Goal: Transaction & Acquisition: Purchase product/service

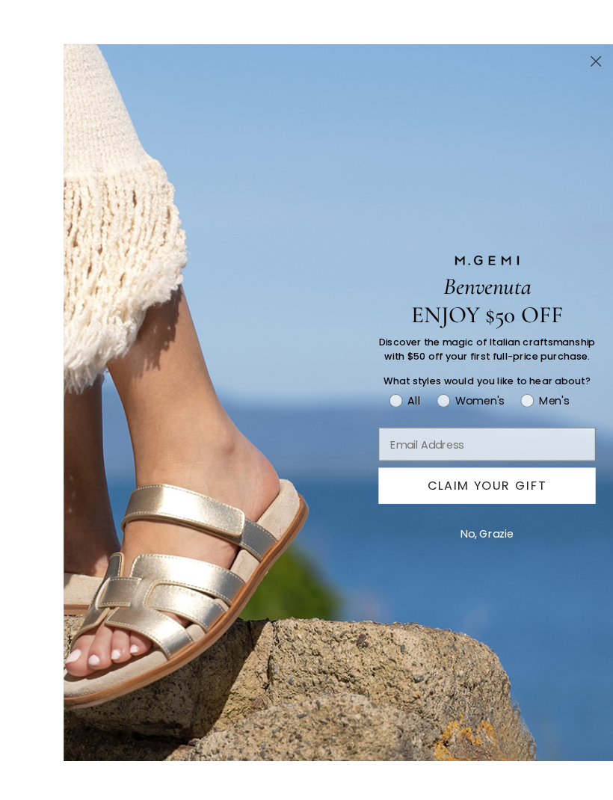
scroll to position [17, 0]
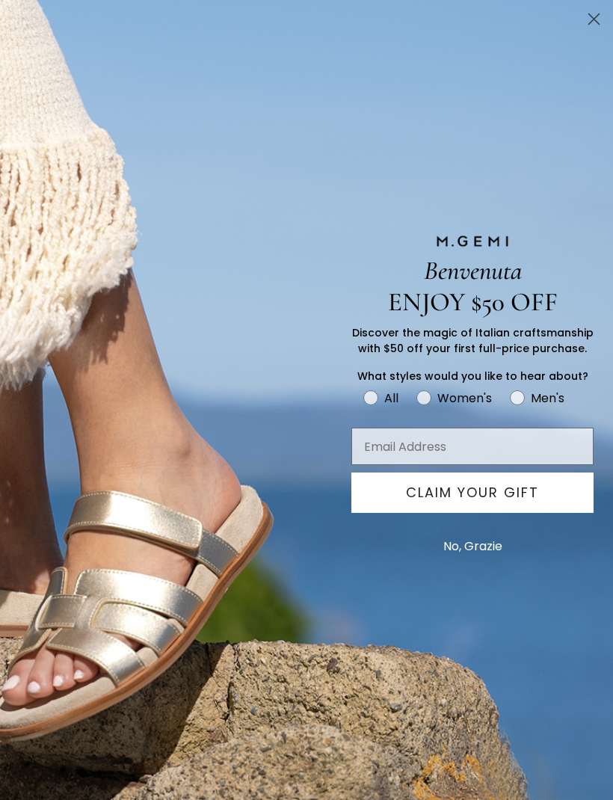
click at [593, 15] on circle "Close dialog" at bounding box center [593, 19] width 25 height 25
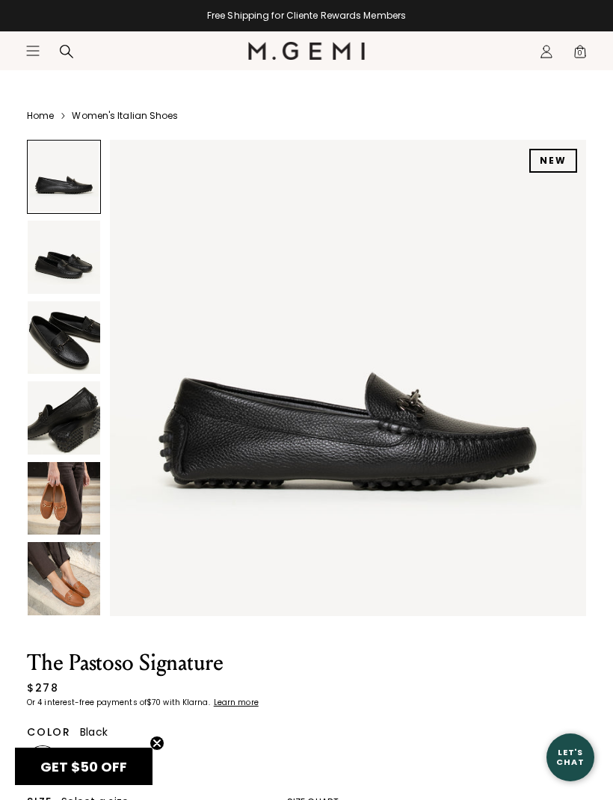
click at [84, 338] on img at bounding box center [64, 337] width 72 height 72
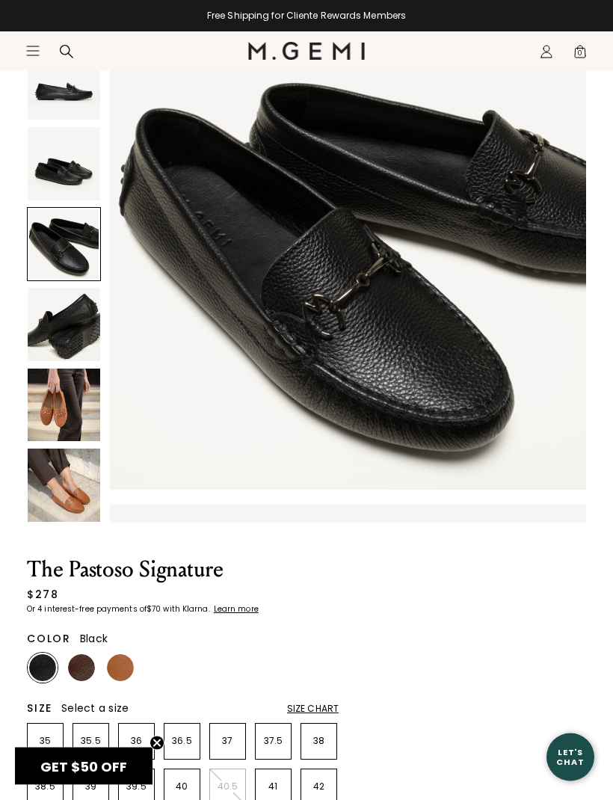
scroll to position [111, 0]
click at [129, 663] on img at bounding box center [120, 667] width 27 height 27
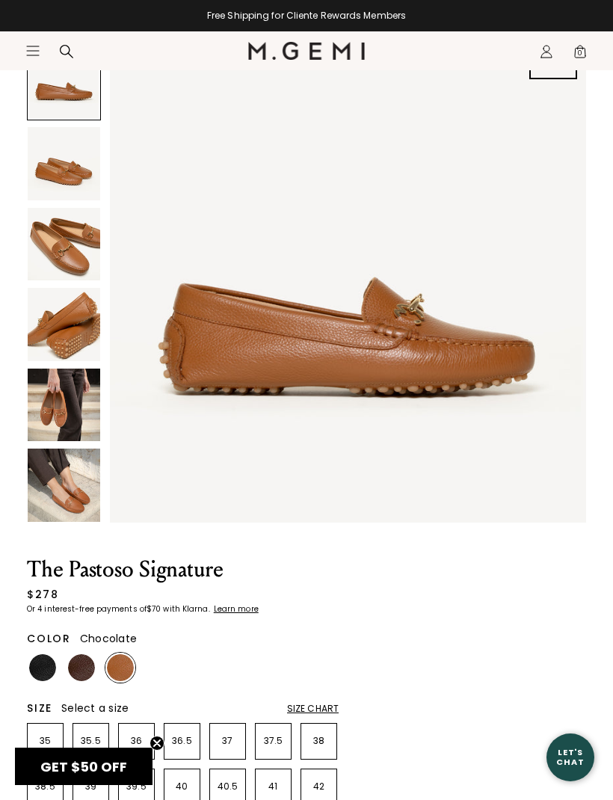
click at [88, 670] on img at bounding box center [81, 667] width 27 height 27
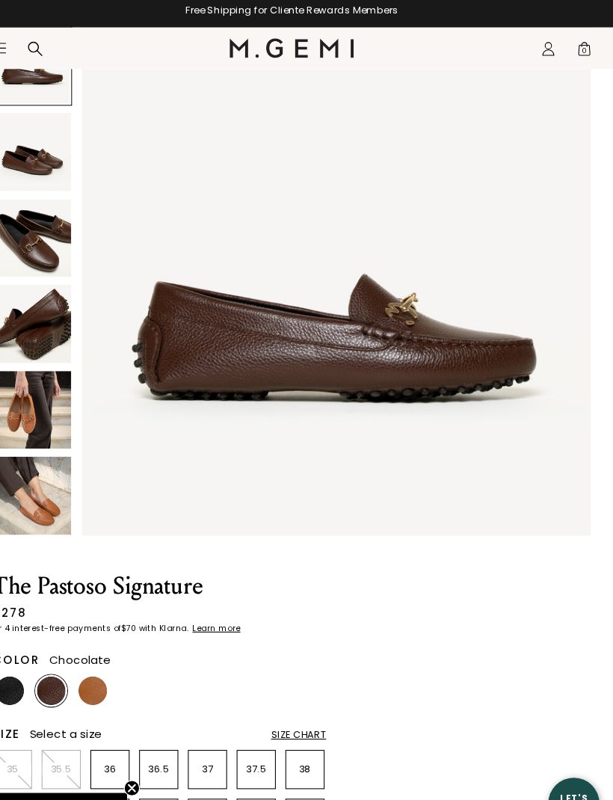
scroll to position [126, 0]
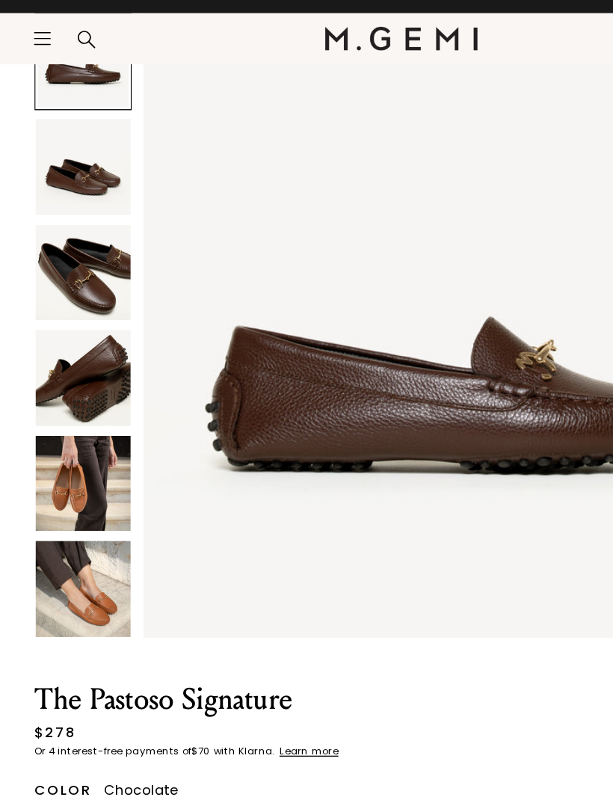
click at [78, 217] on img at bounding box center [64, 229] width 72 height 72
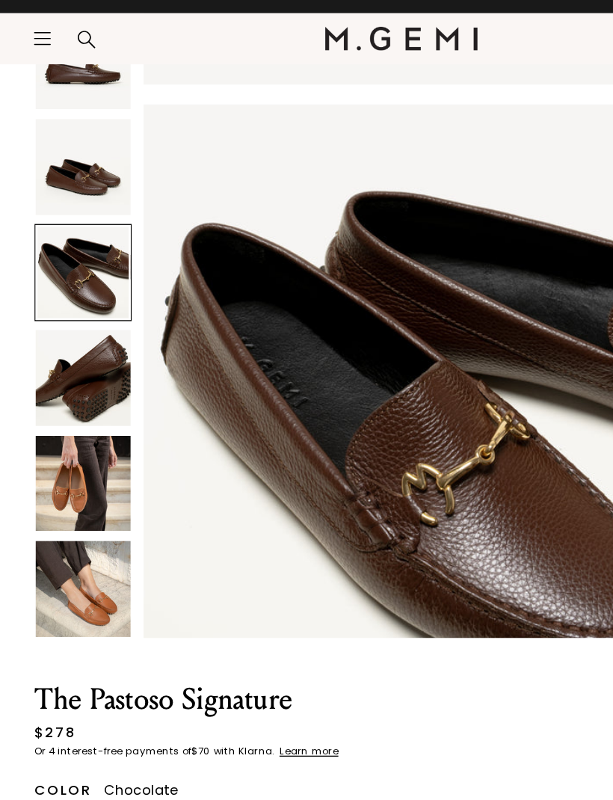
scroll to position [981, 0]
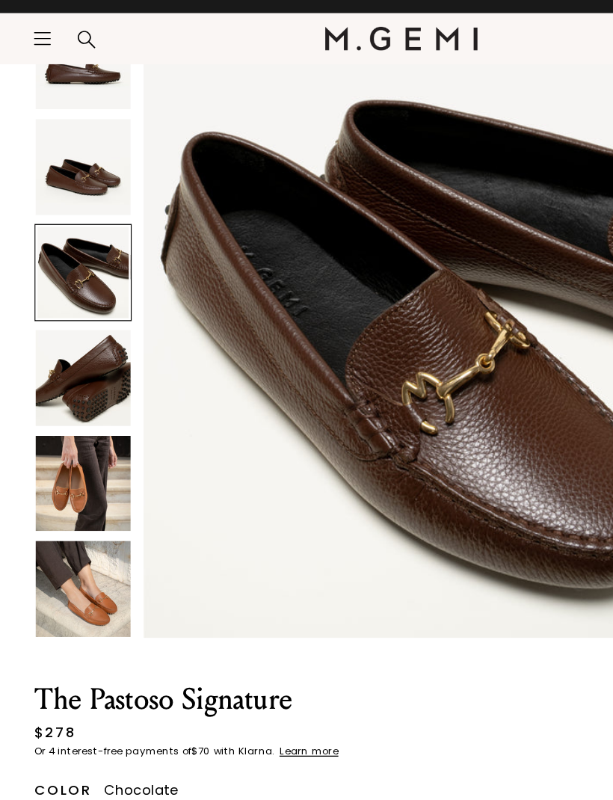
click at [88, 433] on img at bounding box center [64, 469] width 72 height 72
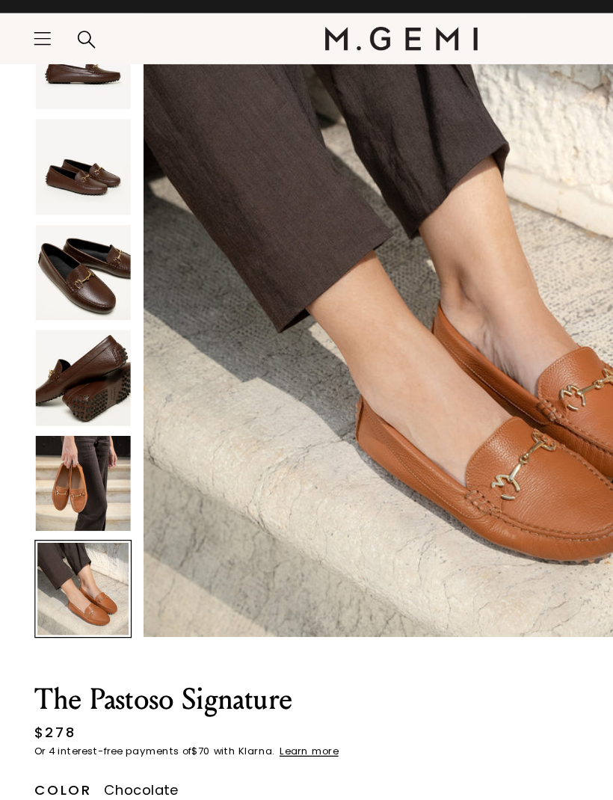
click at [71, 369] on img at bounding box center [64, 389] width 72 height 72
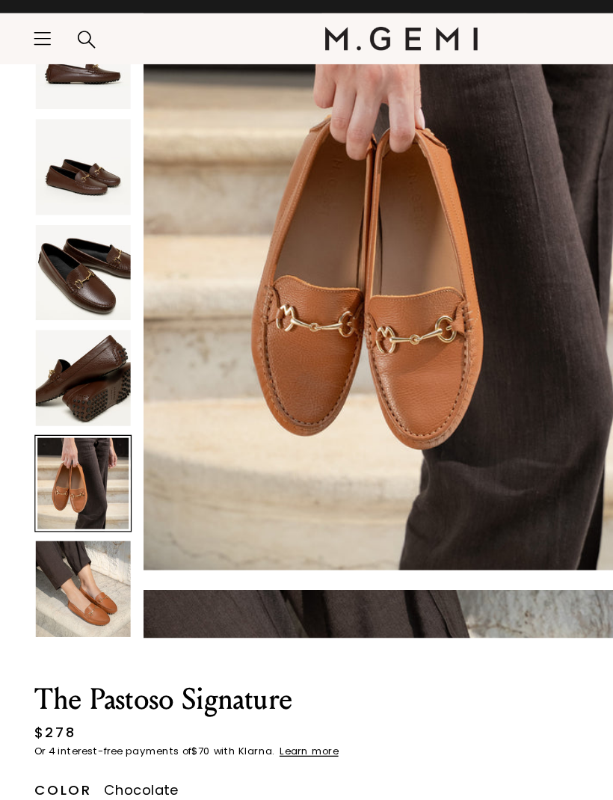
scroll to position [1962, 0]
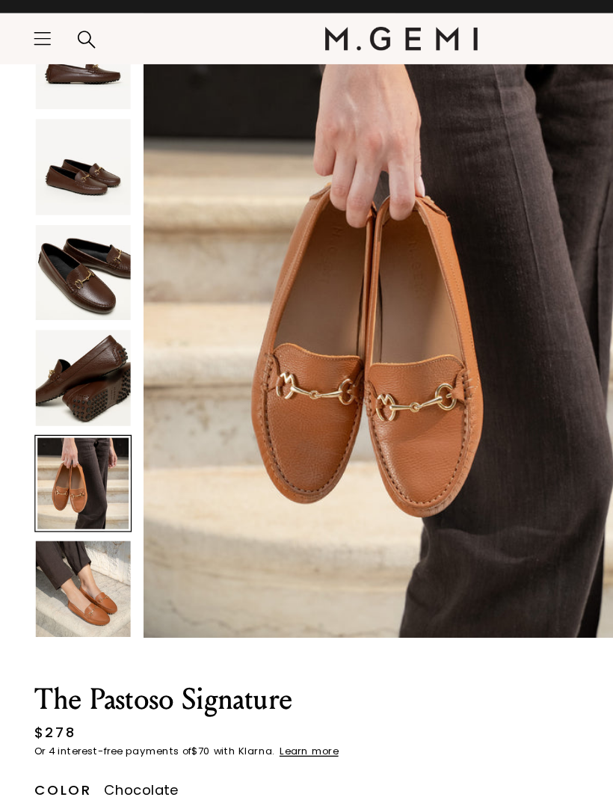
click at [73, 217] on img at bounding box center [64, 229] width 72 height 72
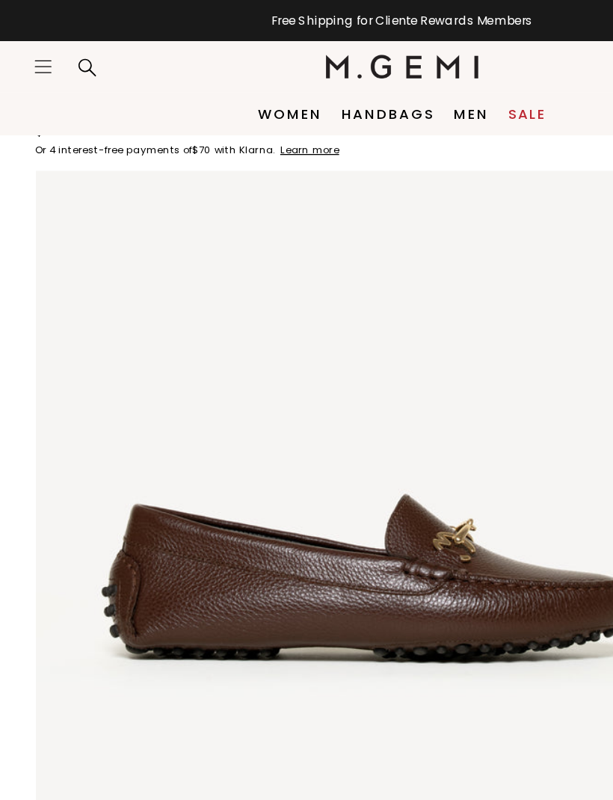
scroll to position [0, 0]
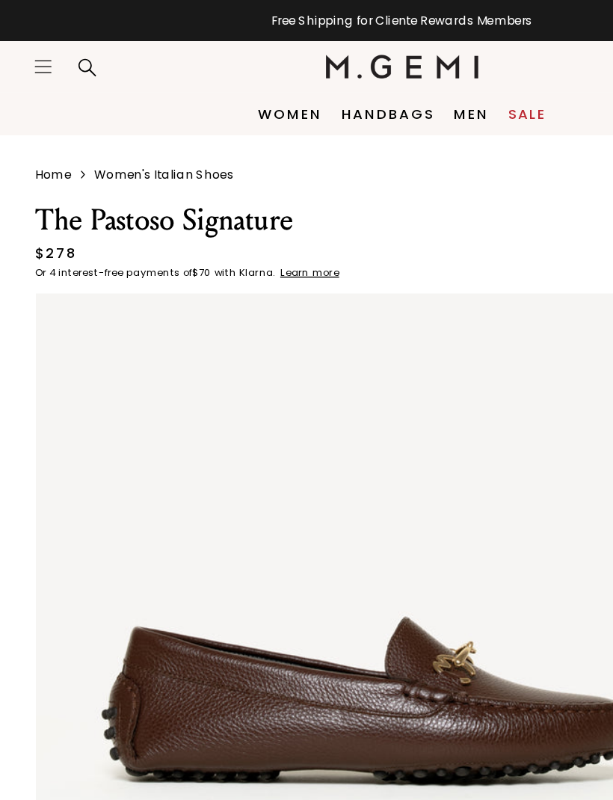
click at [298, 85] on link "Handbags" at bounding box center [295, 87] width 71 height 12
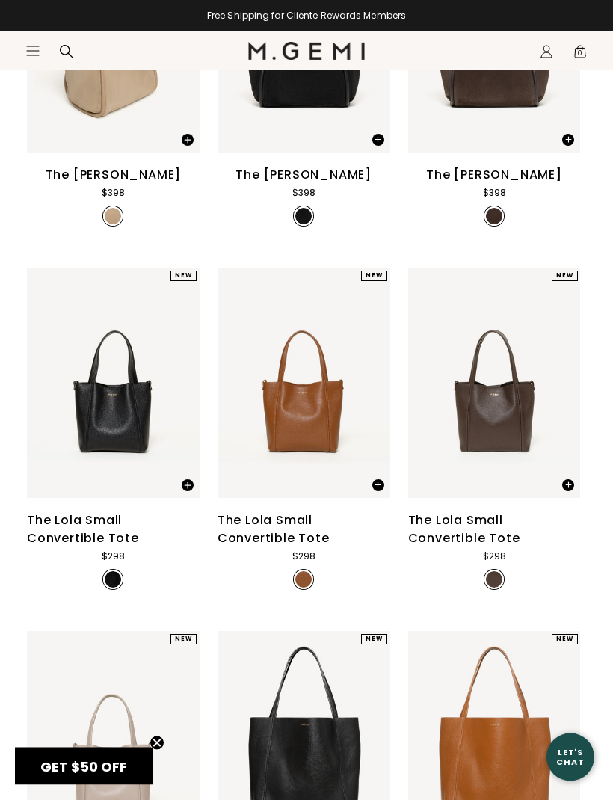
scroll to position [353, 0]
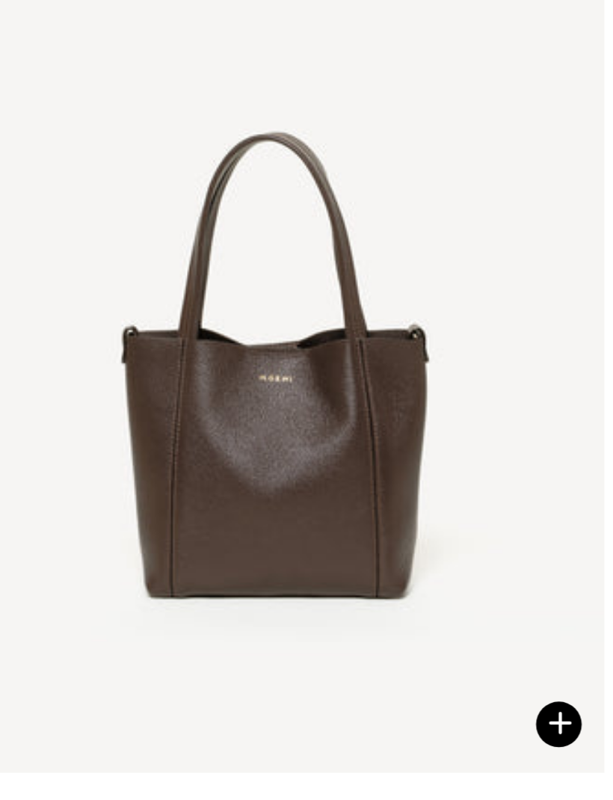
click at [554, 362] on img at bounding box center [560, 368] width 13 height 13
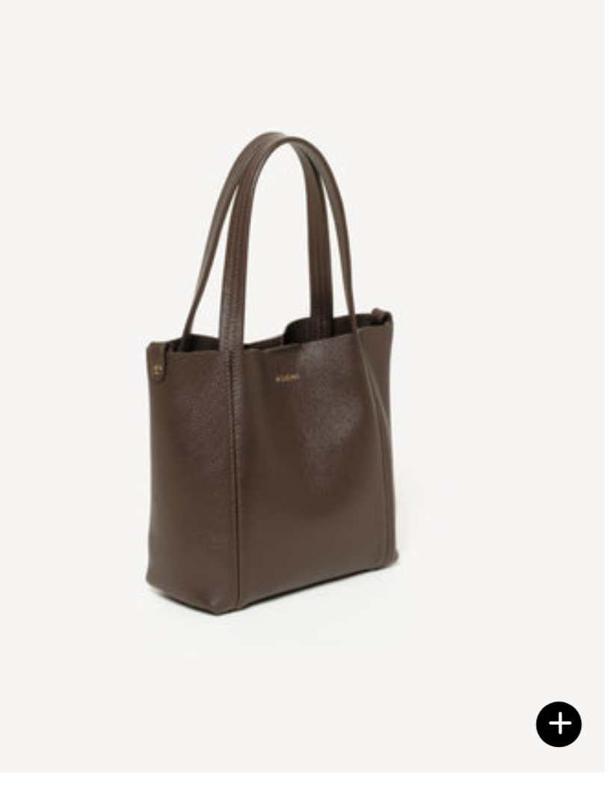
click at [554, 362] on img at bounding box center [560, 368] width 13 height 13
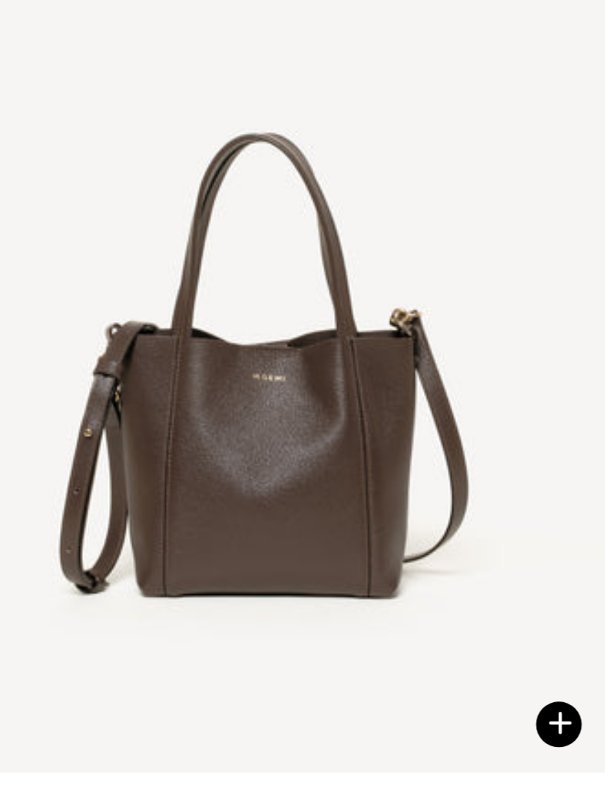
click at [554, 362] on img at bounding box center [560, 368] width 13 height 13
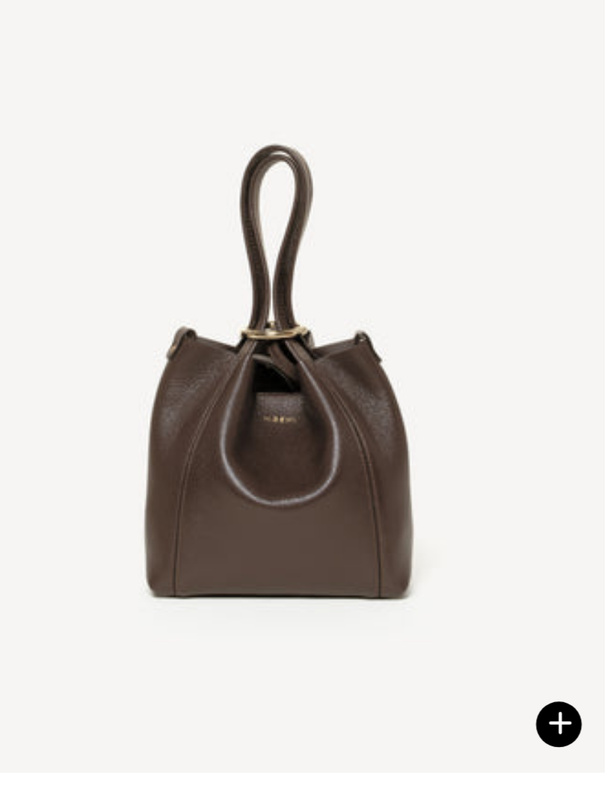
click at [554, 362] on img at bounding box center [560, 368] width 13 height 13
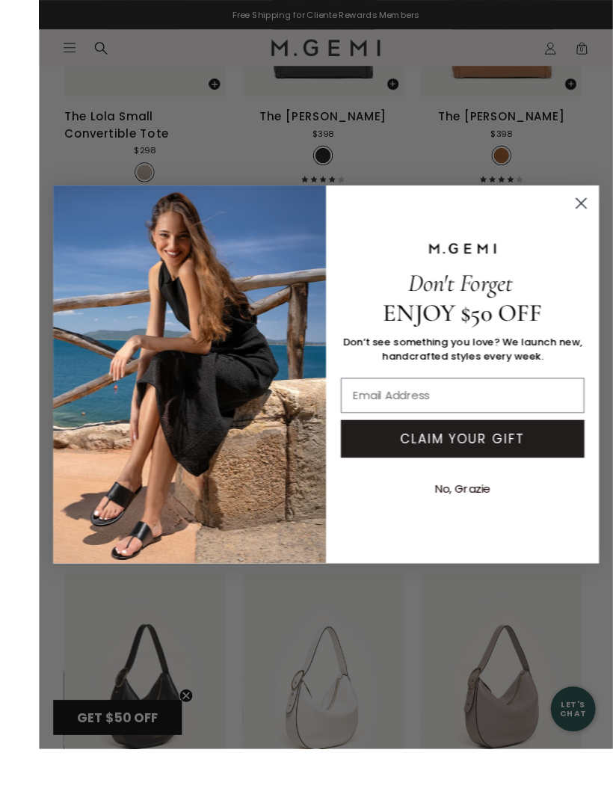
scroll to position [1193, 0]
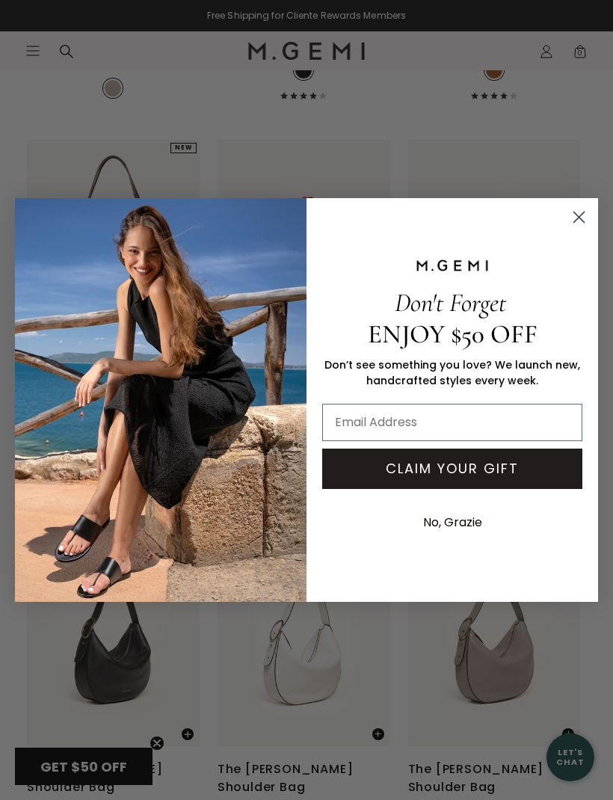
click at [578, 229] on circle "Close dialog" at bounding box center [578, 217] width 25 height 25
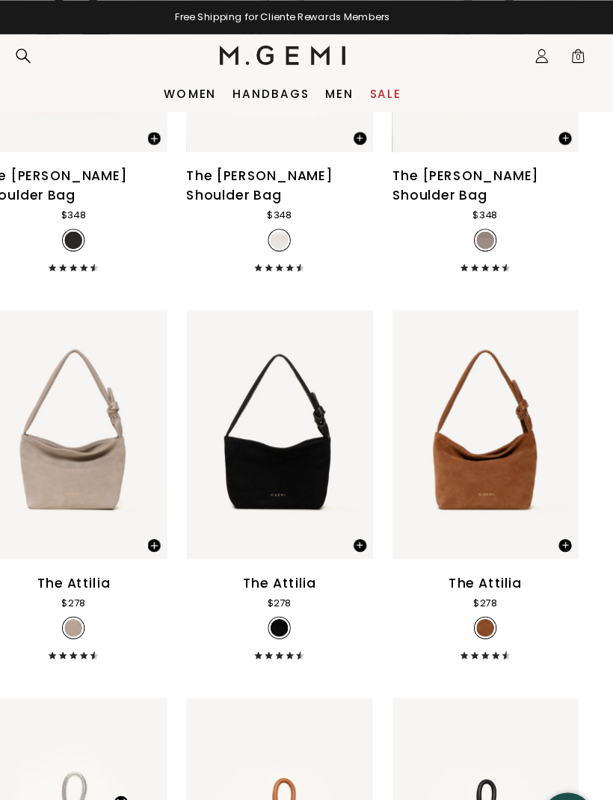
scroll to position [1798, 0]
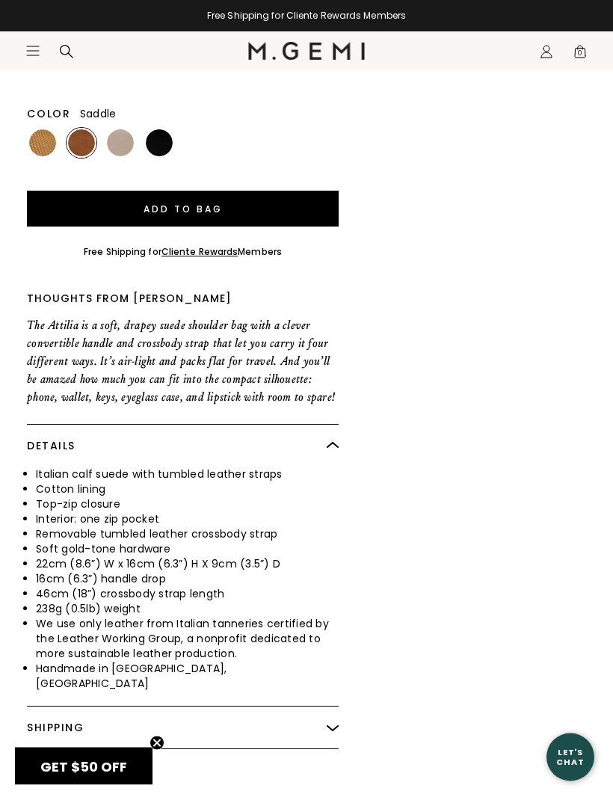
scroll to position [848, 0]
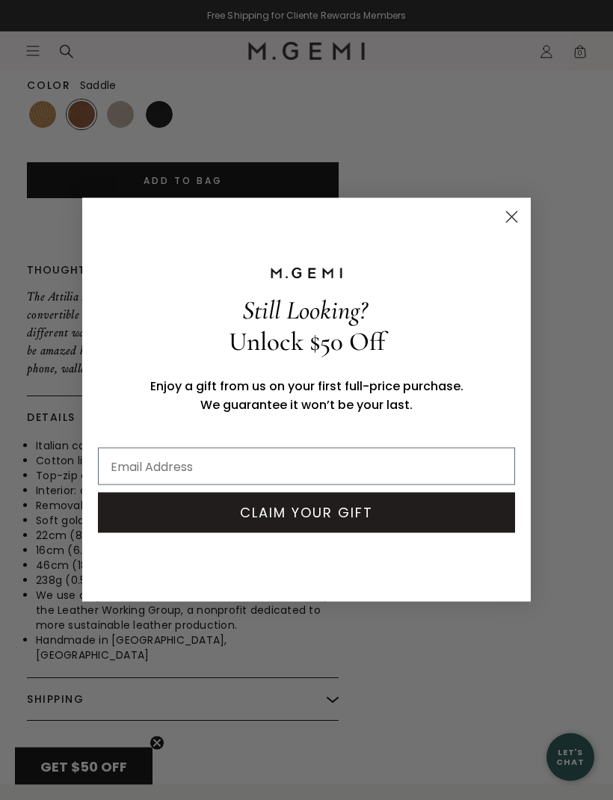
click at [510, 229] on circle "Close dialog" at bounding box center [511, 217] width 25 height 25
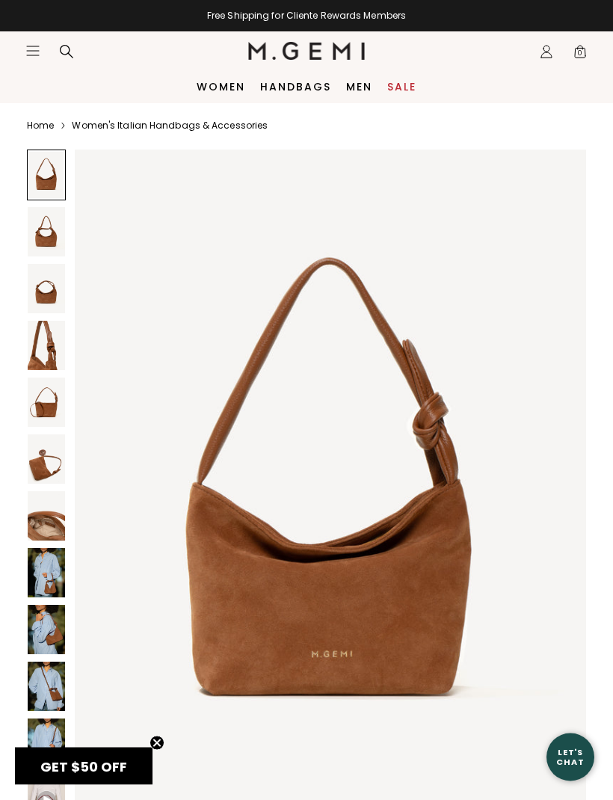
scroll to position [0, 0]
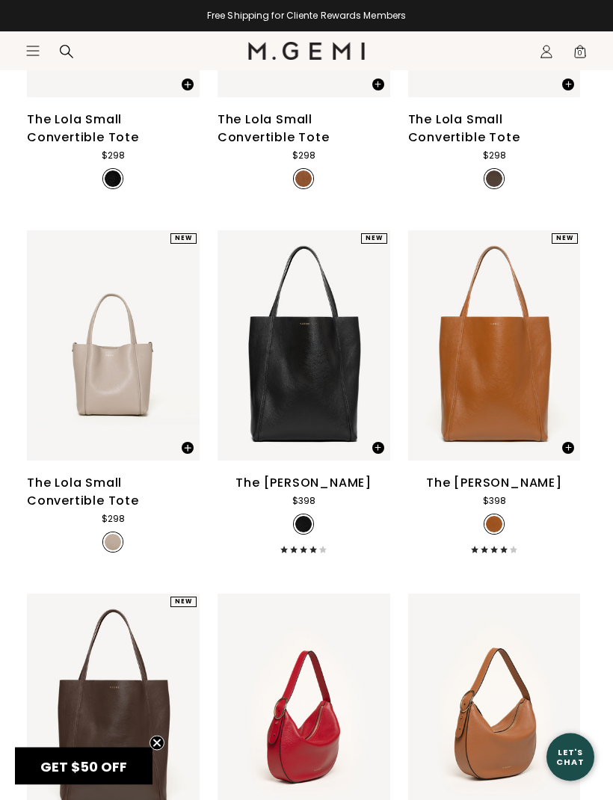
scroll to position [869, 0]
